Goal: Information Seeking & Learning: Learn about a topic

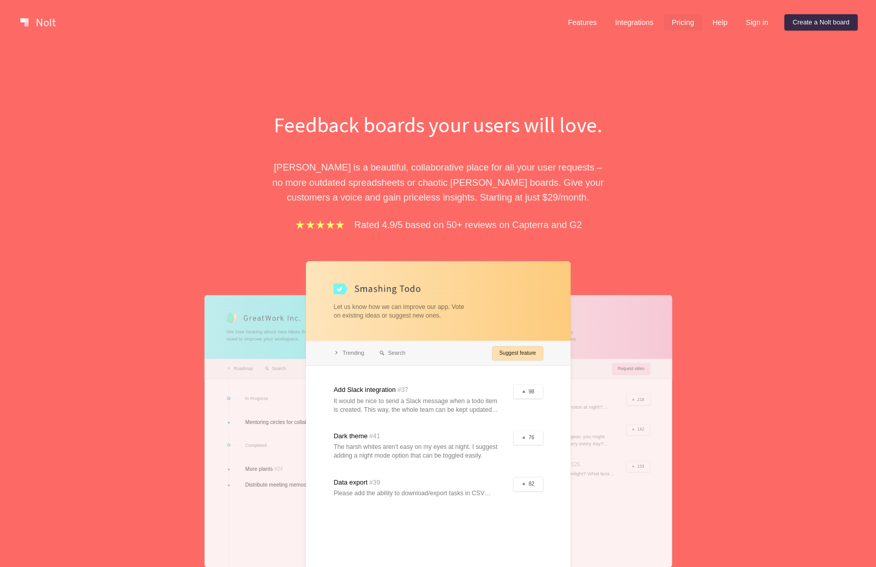
click at [678, 23] on link "Pricing" at bounding box center [682, 22] width 39 height 16
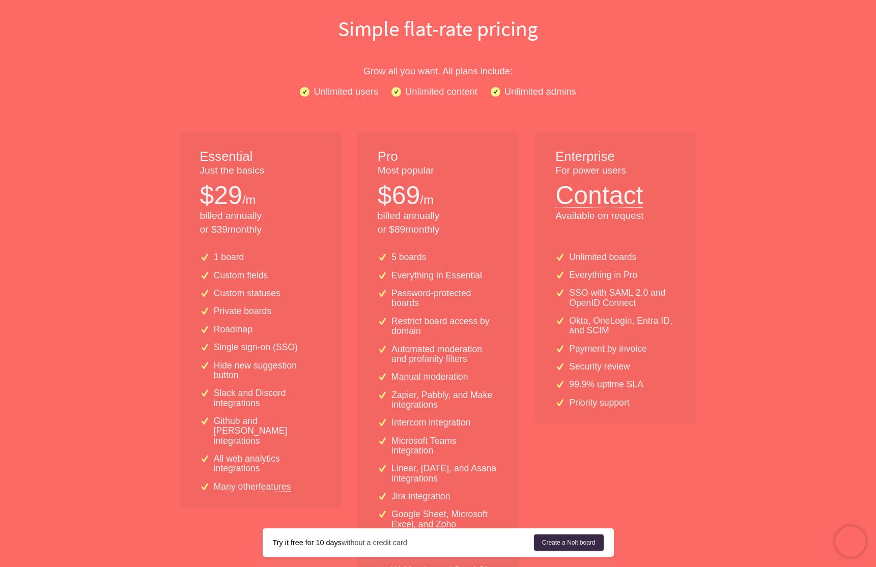
scroll to position [152, 0]
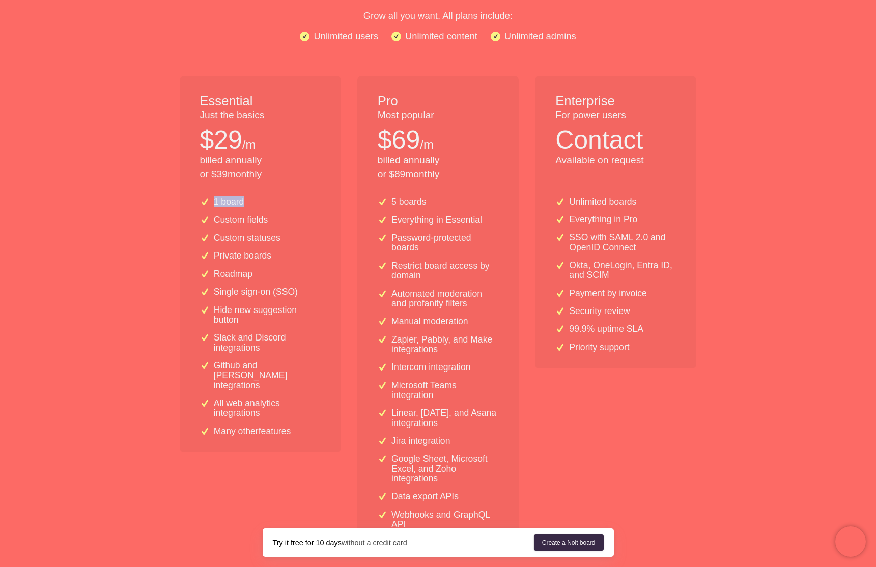
drag, startPoint x: 259, startPoint y: 203, endPoint x: 195, endPoint y: 193, distance: 64.9
click at [195, 193] on div "1 board Custom fields Custom statuses Private boards Roadmap Single sign-on (SS…" at bounding box center [260, 321] width 161 height 264
click at [257, 183] on div "Essential Just the basics $ 29 /m billed annually or $ 39 monthly" at bounding box center [260, 132] width 161 height 113
drag, startPoint x: 452, startPoint y: 172, endPoint x: 375, endPoint y: 154, distance: 78.6
click at [375, 166] on div "Pro Most popular $ 69 /m billed annually or $ 89 monthly" at bounding box center [437, 132] width 161 height 113
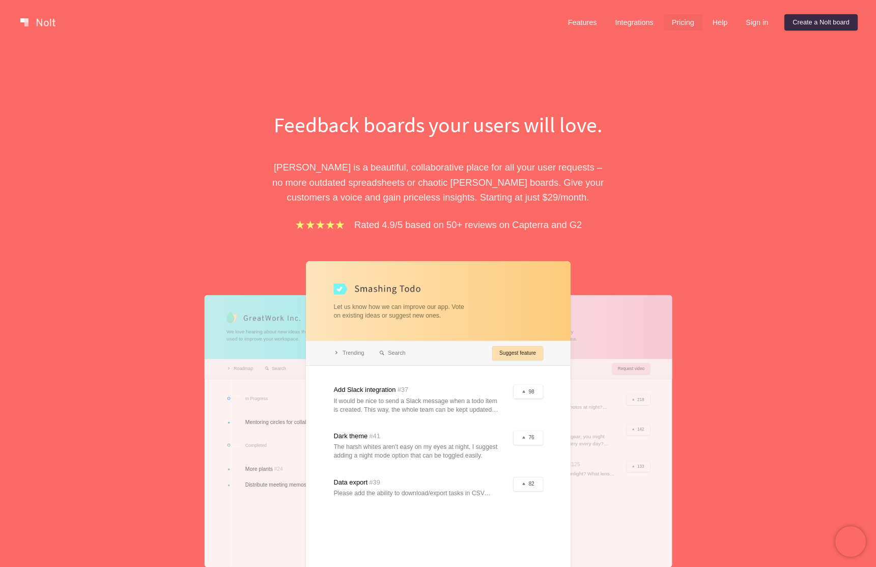
click at [682, 22] on link "Pricing" at bounding box center [682, 22] width 39 height 16
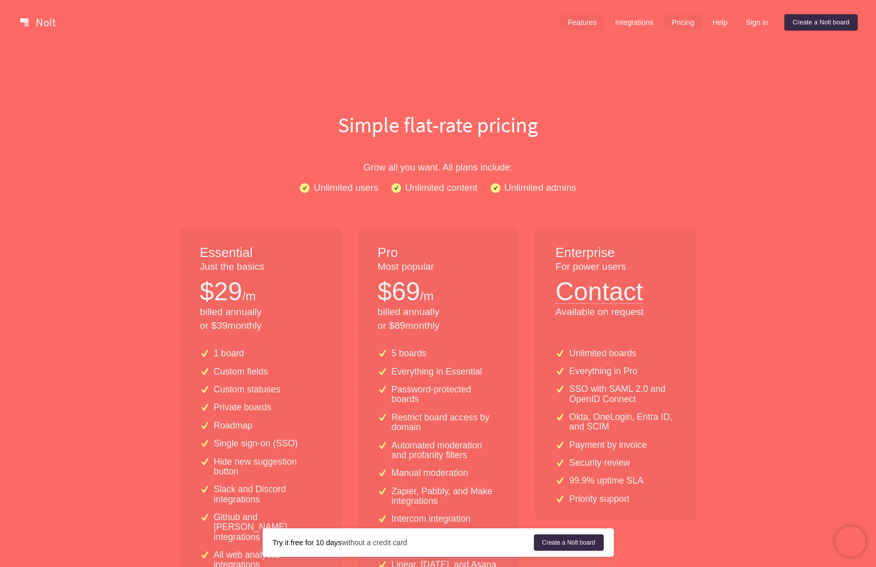
click at [577, 19] on link "Features" at bounding box center [582, 22] width 45 height 16
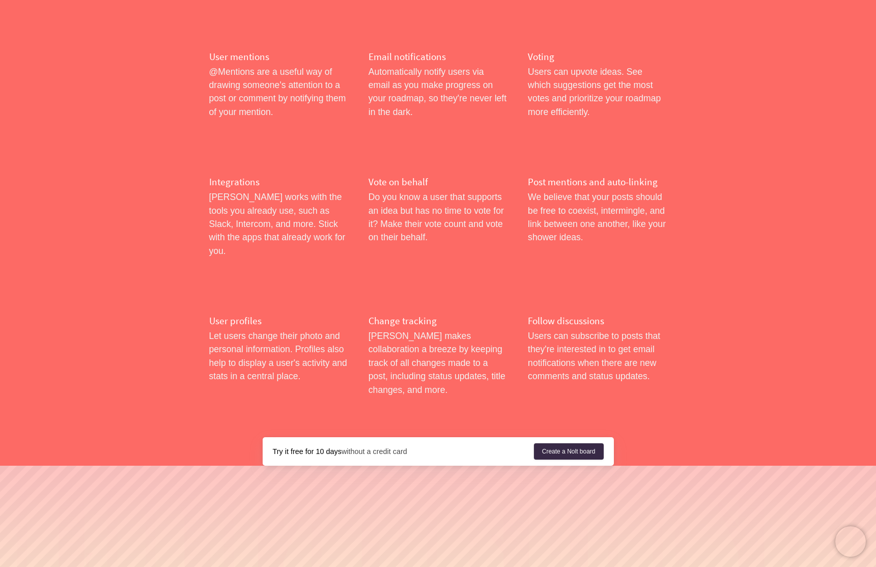
scroll to position [1563, 0]
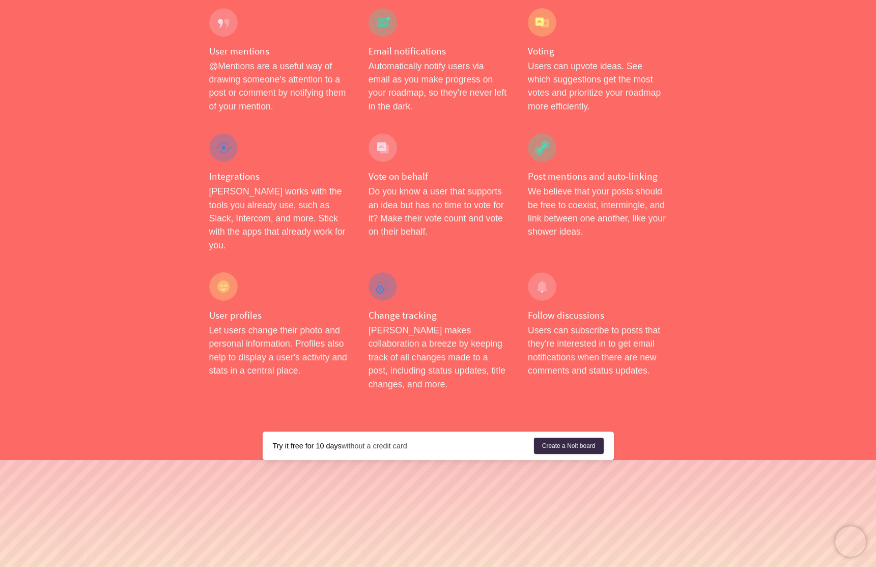
click at [385, 431] on div "Try it free for 10 days without a credit card Create a Nolt board" at bounding box center [438, 445] width 351 height 28
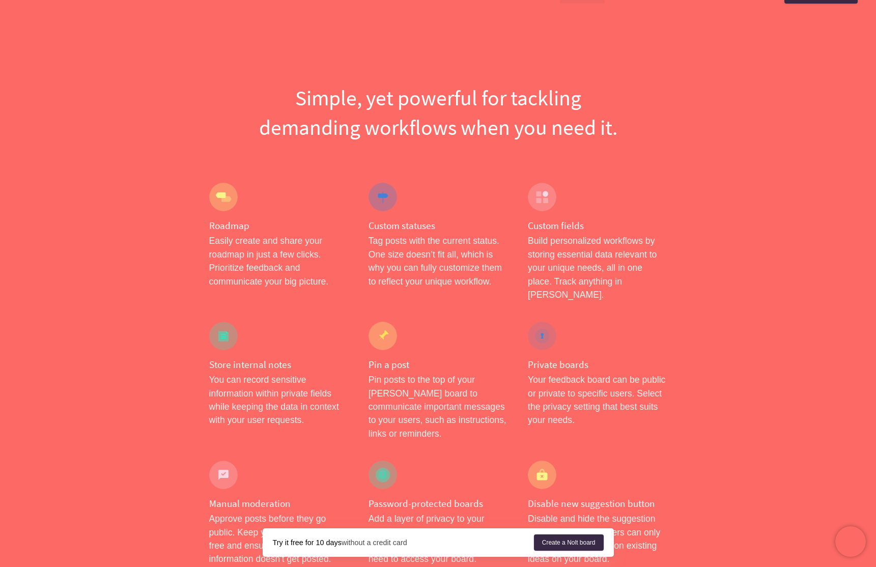
scroll to position [0, 0]
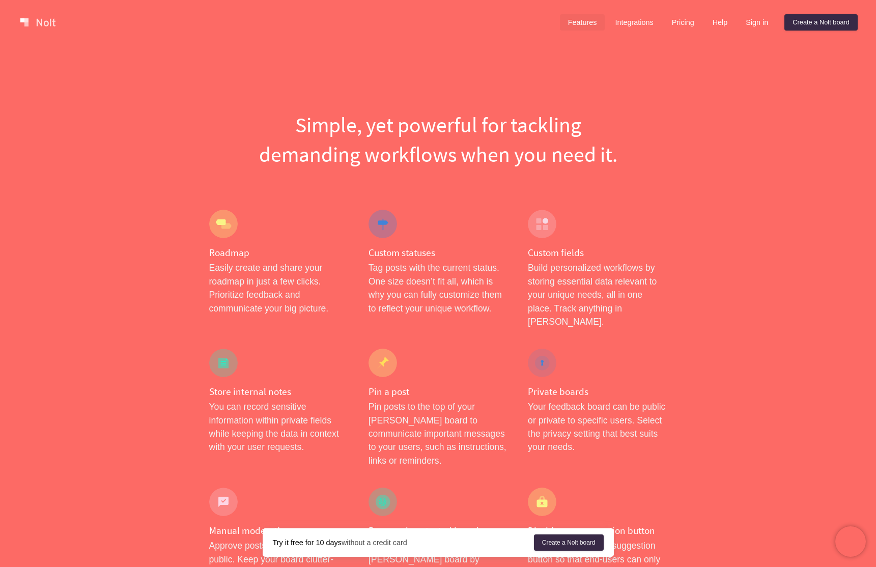
click at [36, 18] on link at bounding box center [37, 22] width 43 height 16
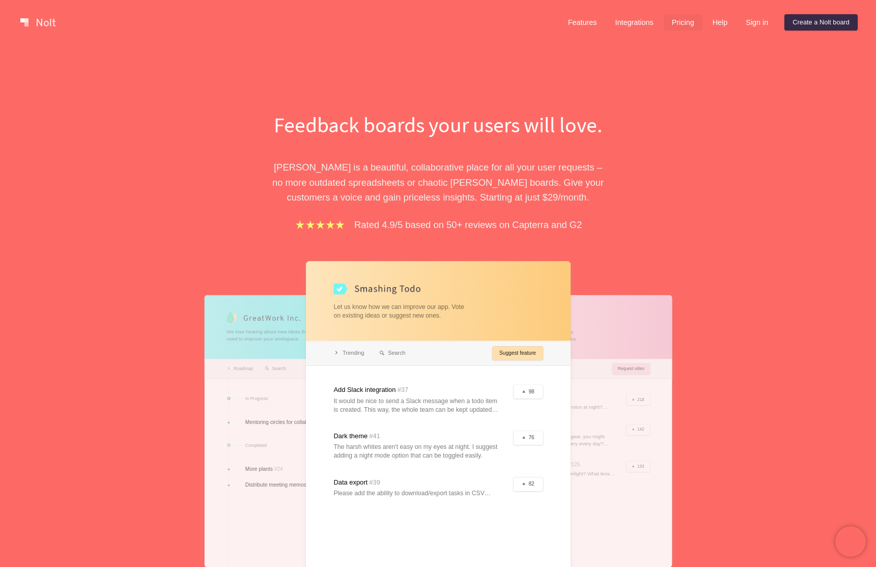
click at [686, 19] on link "Pricing" at bounding box center [682, 22] width 39 height 16
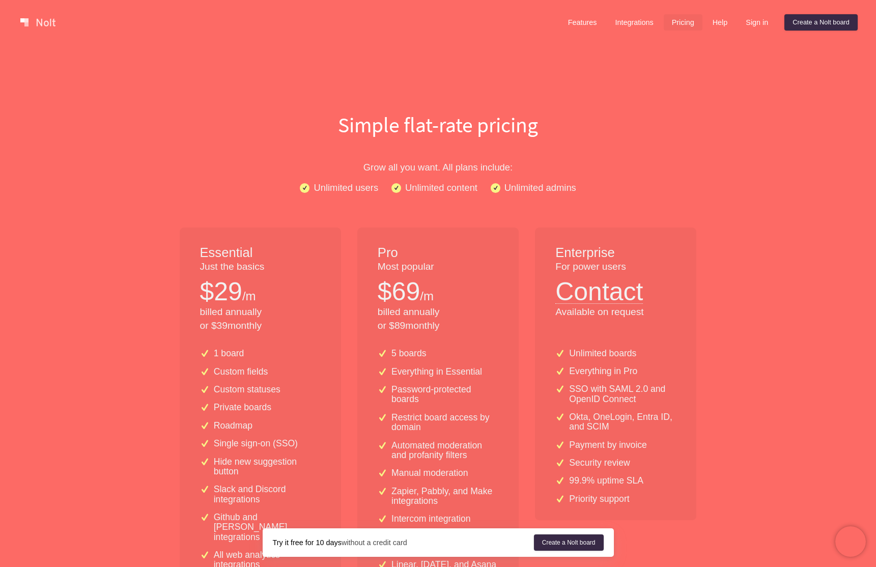
click at [413, 265] on p "Most popular" at bounding box center [437, 267] width 121 height 14
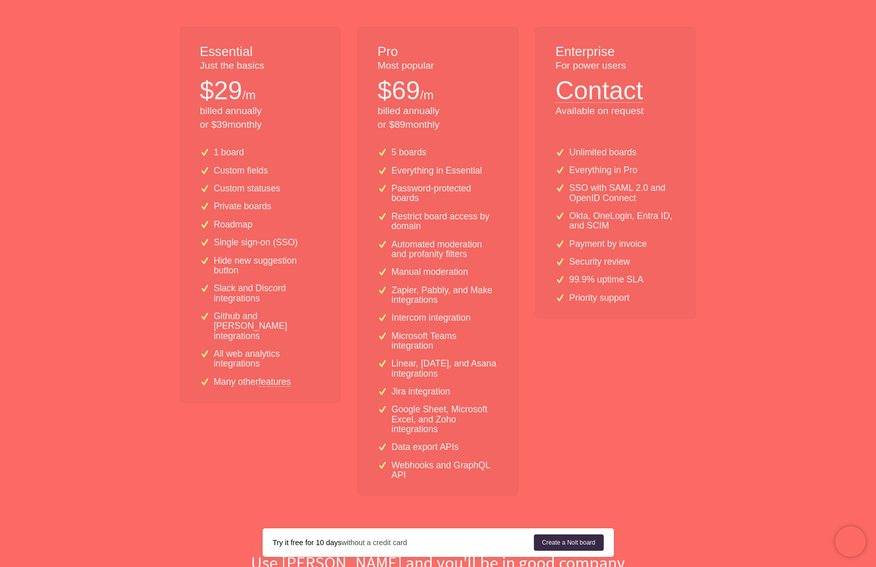
scroll to position [253, 0]
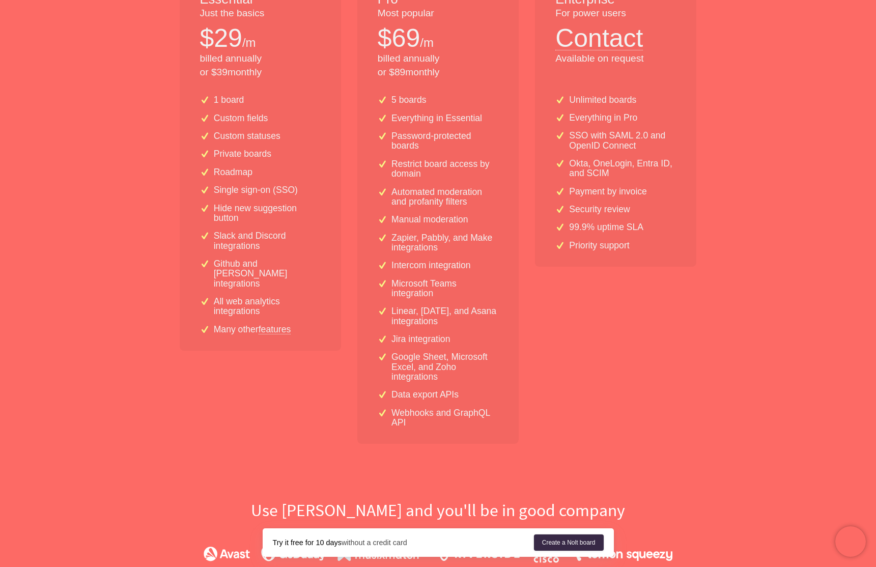
click at [284, 325] on link "features" at bounding box center [274, 329] width 33 height 9
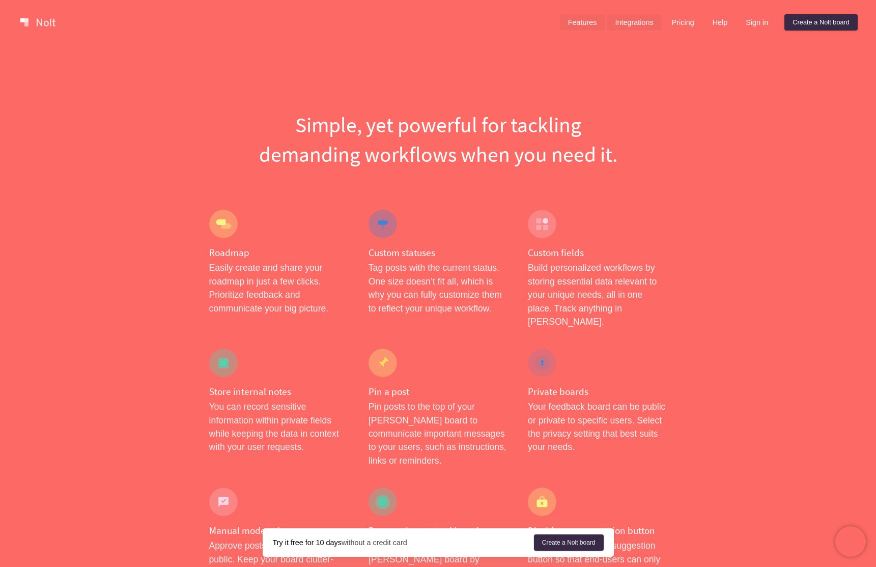
click at [625, 19] on link "Integrations" at bounding box center [633, 22] width 54 height 16
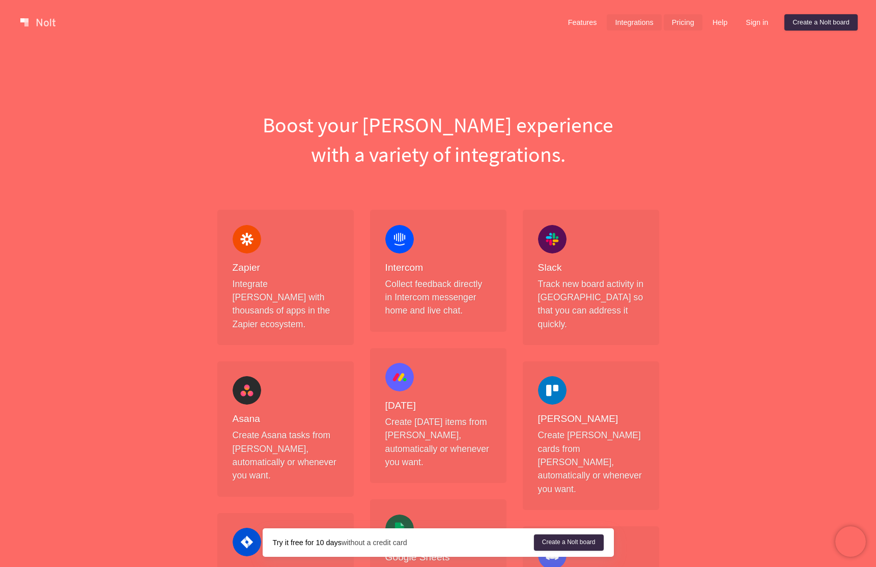
click at [680, 26] on link "Pricing" at bounding box center [682, 22] width 39 height 16
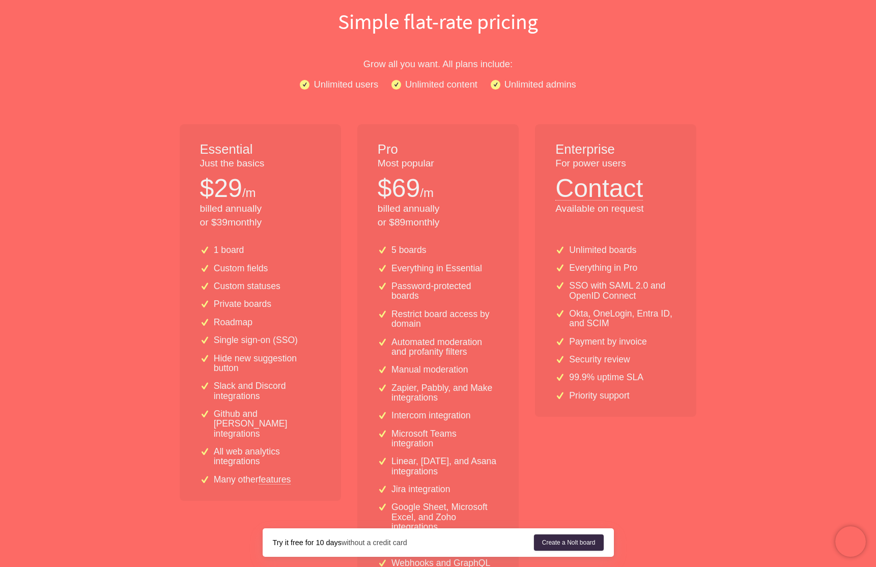
scroll to position [103, 0]
drag, startPoint x: 461, startPoint y: 223, endPoint x: 376, endPoint y: 150, distance: 111.9
click at [376, 150] on div "Pro Most popular $ 69 /m billed annually or $ 89 monthly" at bounding box center [437, 180] width 161 height 113
click at [458, 150] on h1 "Pro" at bounding box center [437, 149] width 121 height 18
click at [425, 86] on p "Unlimited content" at bounding box center [441, 84] width 72 height 15
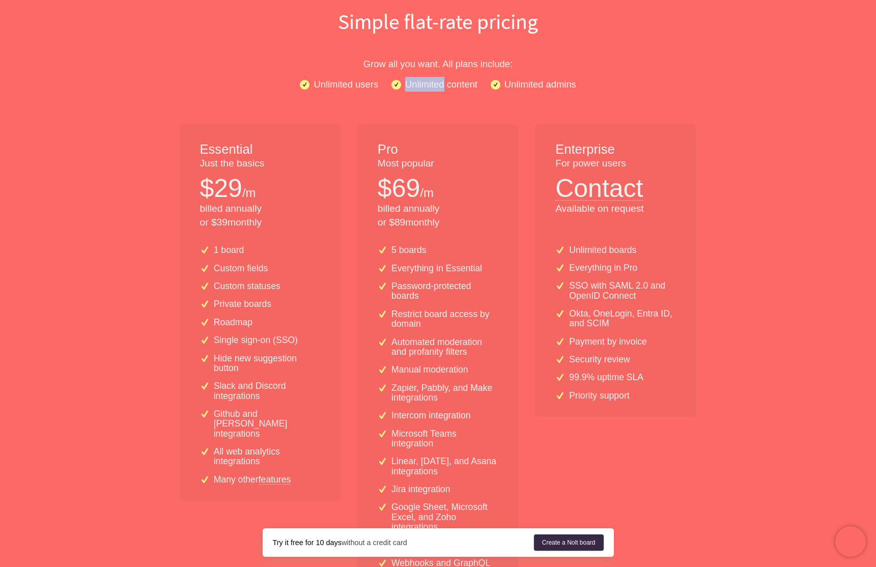
click at [425, 86] on p "Unlimited content" at bounding box center [441, 84] width 72 height 15
click at [346, 84] on p "Unlimited users" at bounding box center [345, 84] width 65 height 15
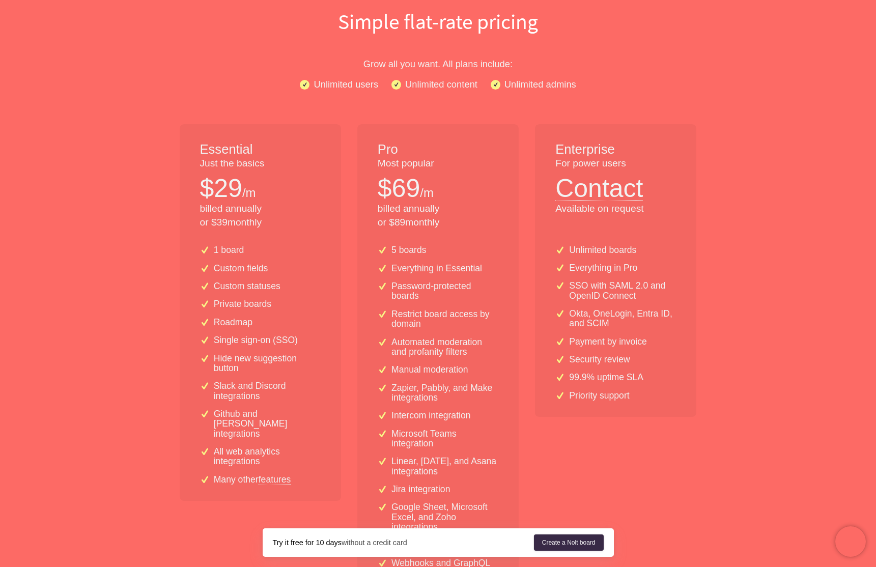
click at [439, 88] on p "Unlimited content" at bounding box center [441, 84] width 72 height 15
click at [545, 90] on p "Unlimited admins" at bounding box center [540, 84] width 72 height 15
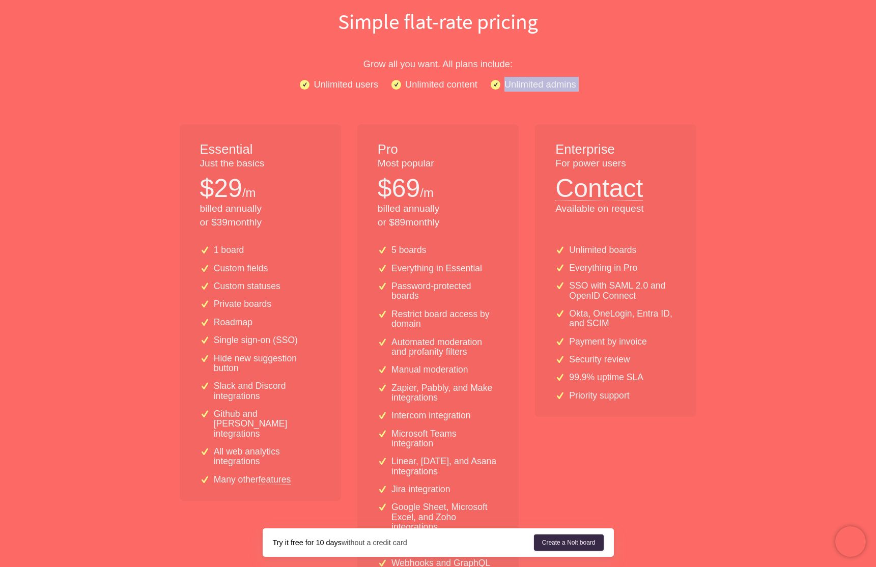
click at [545, 90] on p "Unlimited admins" at bounding box center [540, 84] width 72 height 15
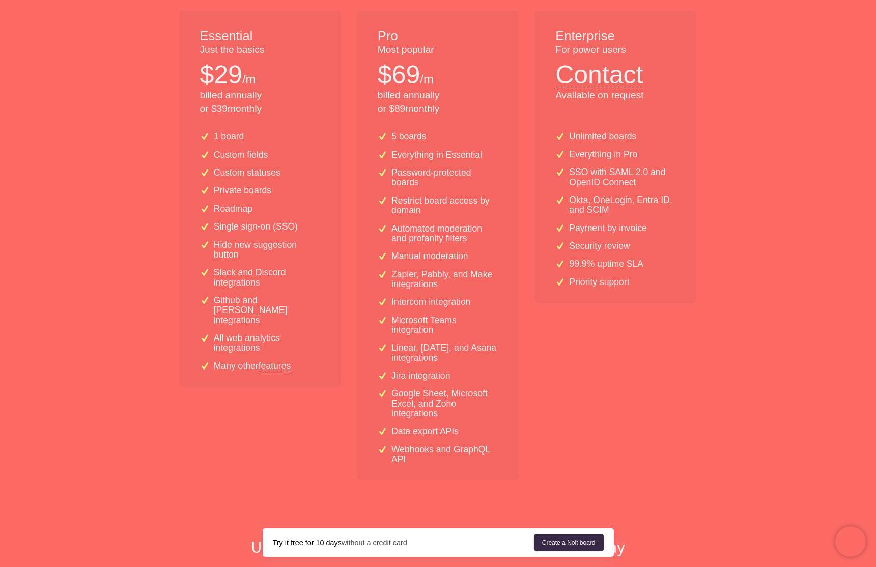
scroll to position [0, 0]
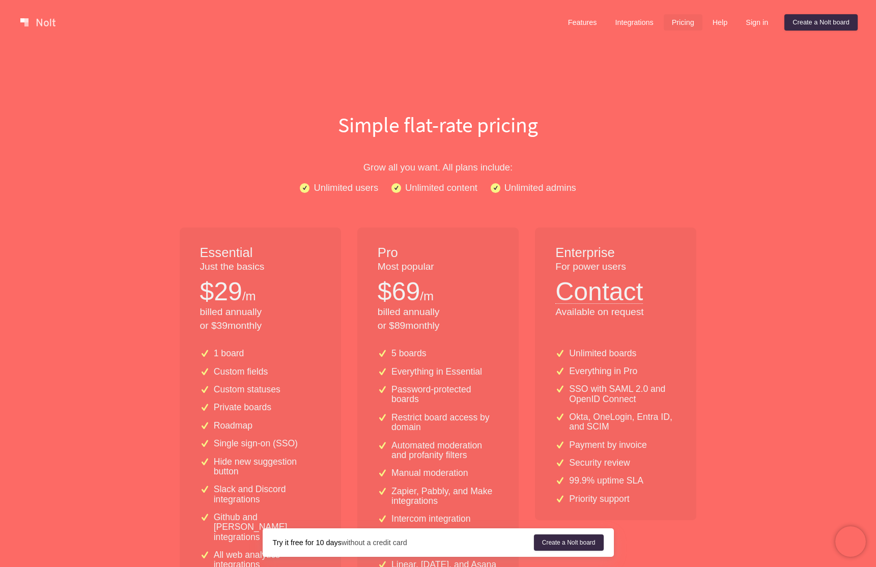
click at [444, 296] on div "$ 69 /m" at bounding box center [437, 292] width 121 height 36
drag, startPoint x: 457, startPoint y: 298, endPoint x: 369, endPoint y: 238, distance: 105.8
click at [369, 238] on div "Pro Most popular $ 69 /m billed annually or $ 89 monthly" at bounding box center [437, 283] width 161 height 113
click at [443, 260] on p "Most popular" at bounding box center [437, 267] width 121 height 14
